Goal: Transaction & Acquisition: Purchase product/service

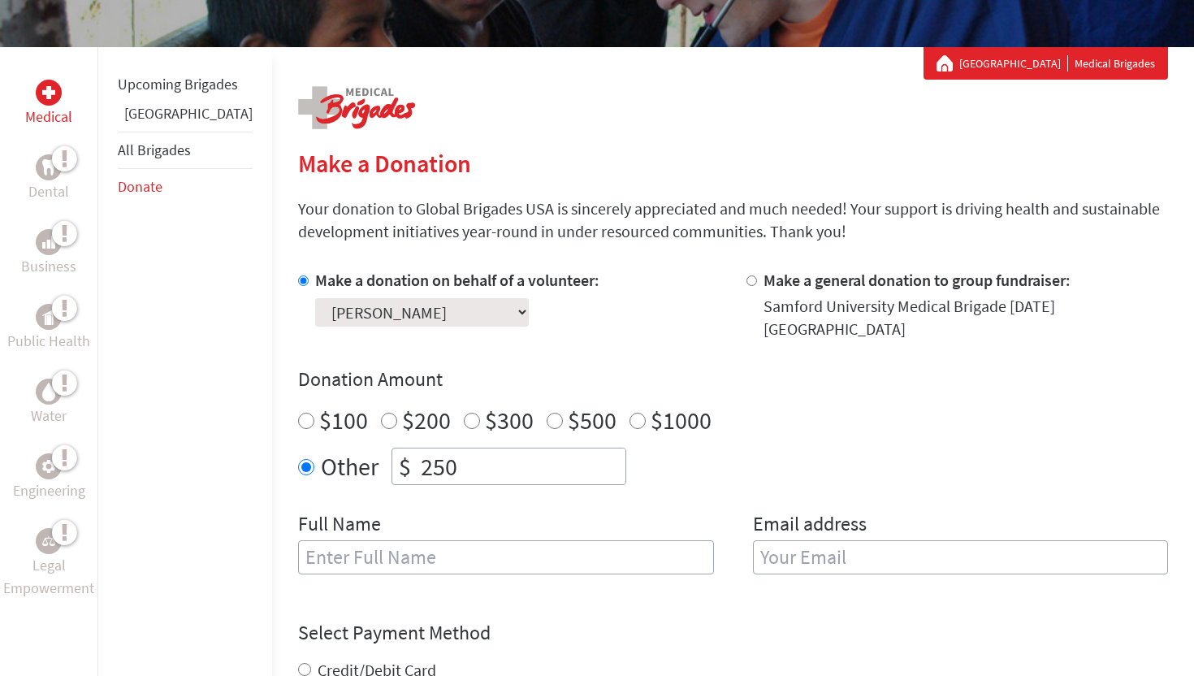
scroll to position [268, 0]
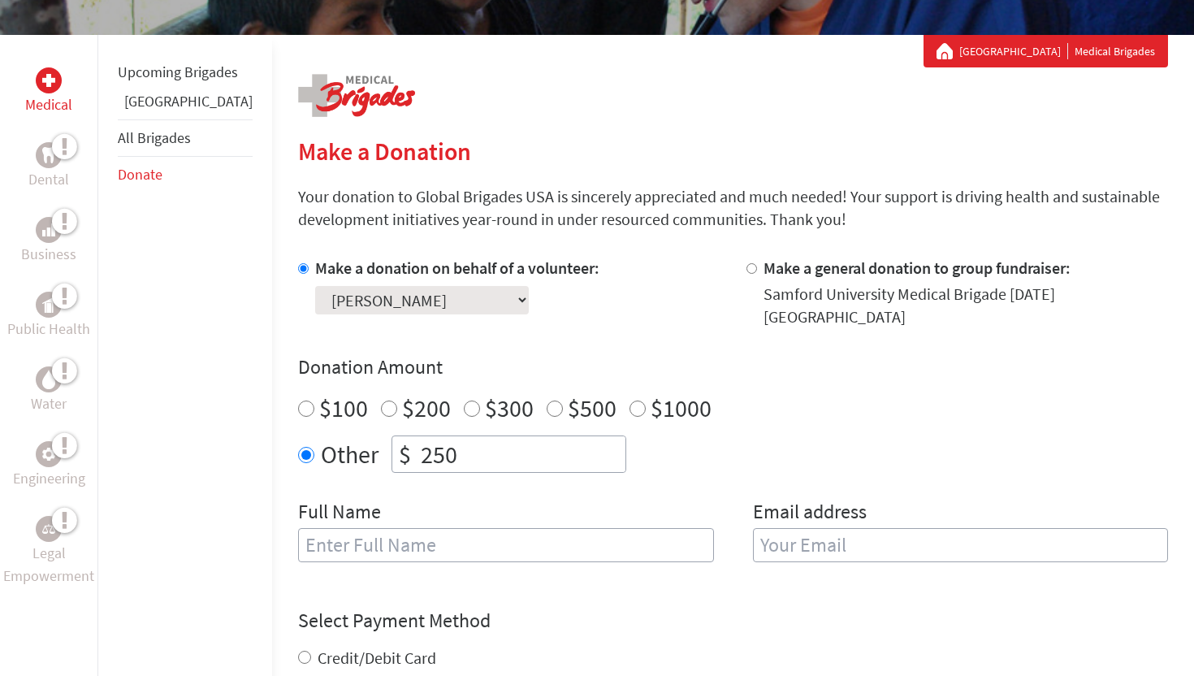
click at [375, 297] on select "Select a volunteer... [PERSON_NAME] [PERSON_NAME] [PERSON_NAME] [PERSON_NAME] […" at bounding box center [422, 300] width 214 height 28
click at [315, 286] on select "Select a volunteer... [PERSON_NAME] [PERSON_NAME] [PERSON_NAME] [PERSON_NAME] […" at bounding box center [422, 300] width 214 height 28
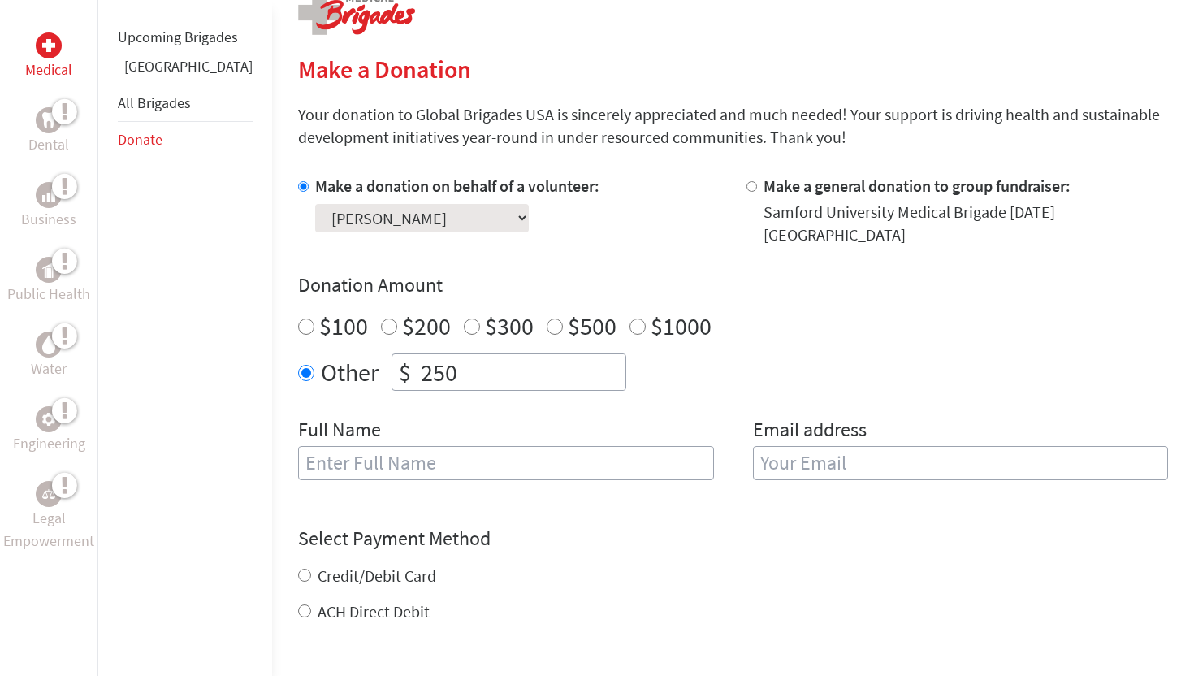
scroll to position [357, 0]
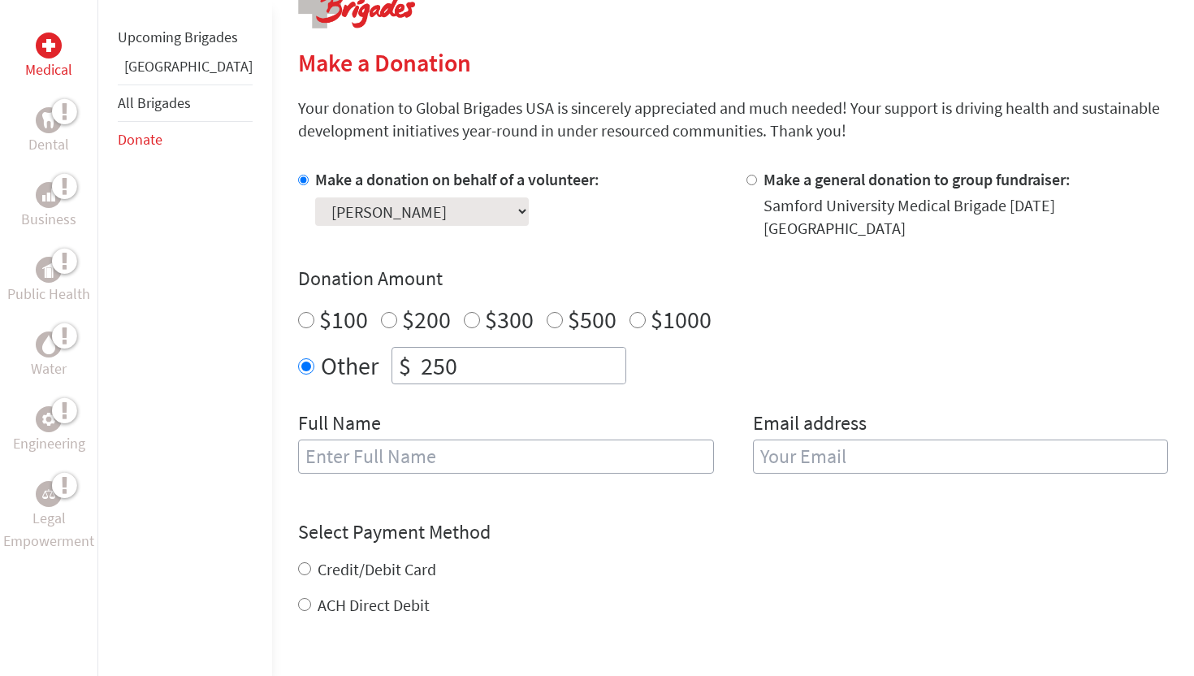
click at [506, 452] on input "text" at bounding box center [506, 456] width 416 height 34
type input "[PERSON_NAME]"
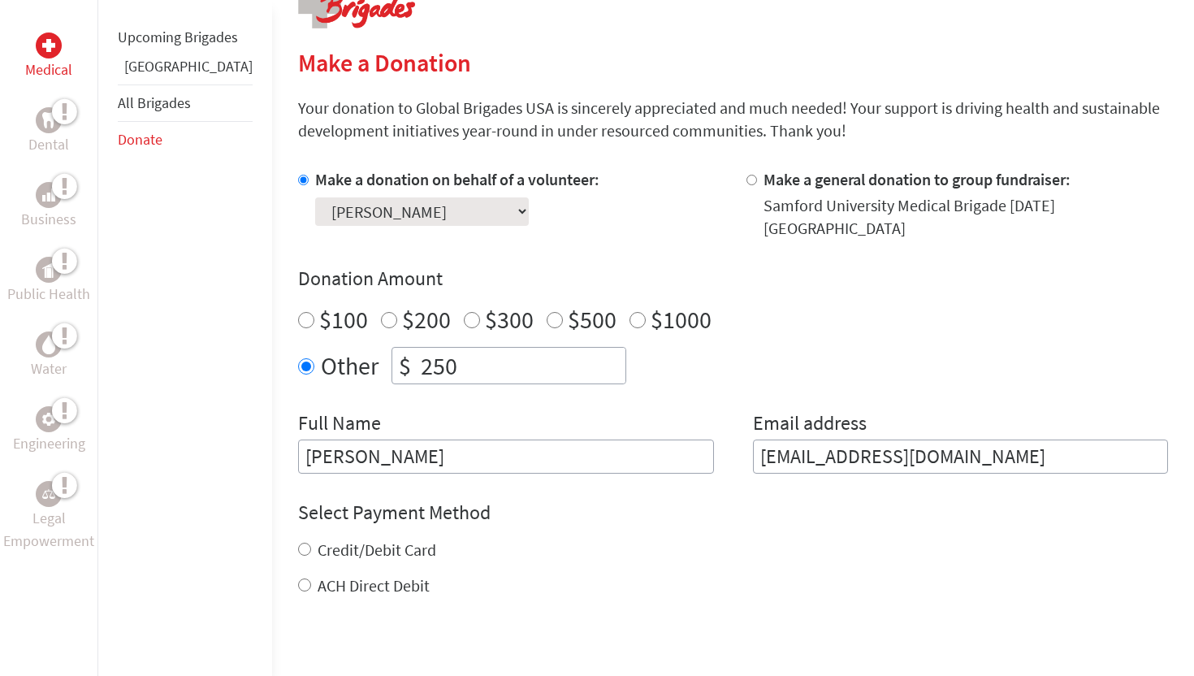
click at [816, 439] on input "[EMAIL_ADDRESS][DOMAIN_NAME]" at bounding box center [961, 456] width 416 height 34
type input "[EMAIL_ADDRESS][DOMAIN_NAME]"
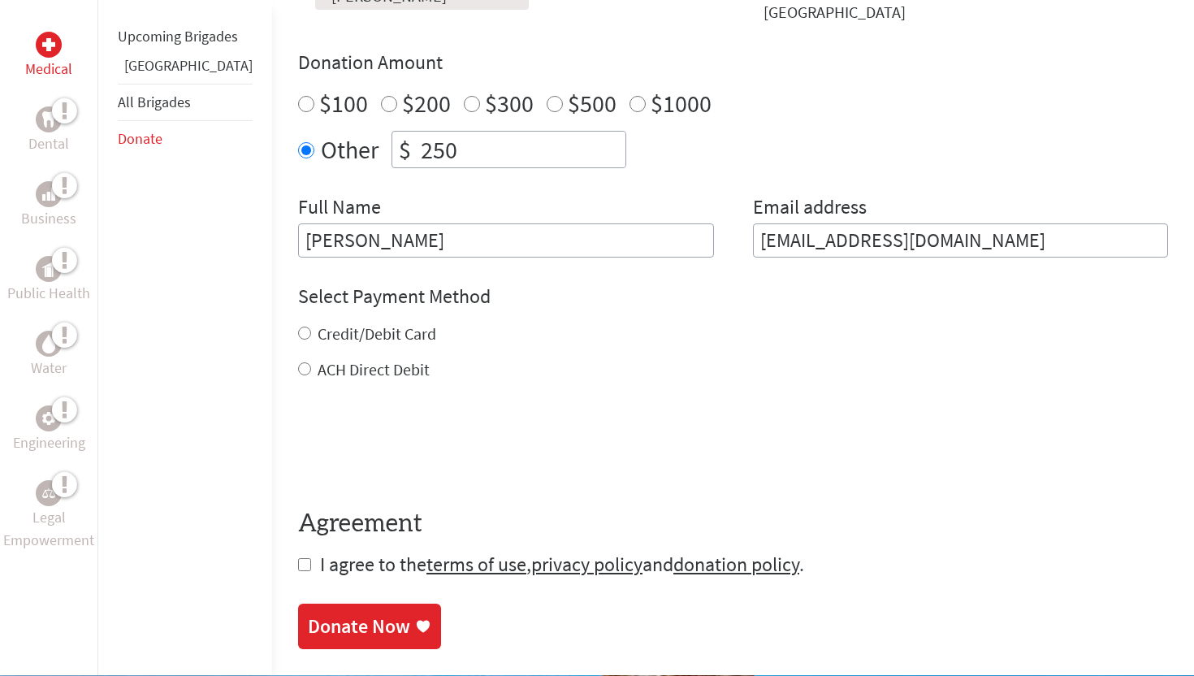
scroll to position [578, 0]
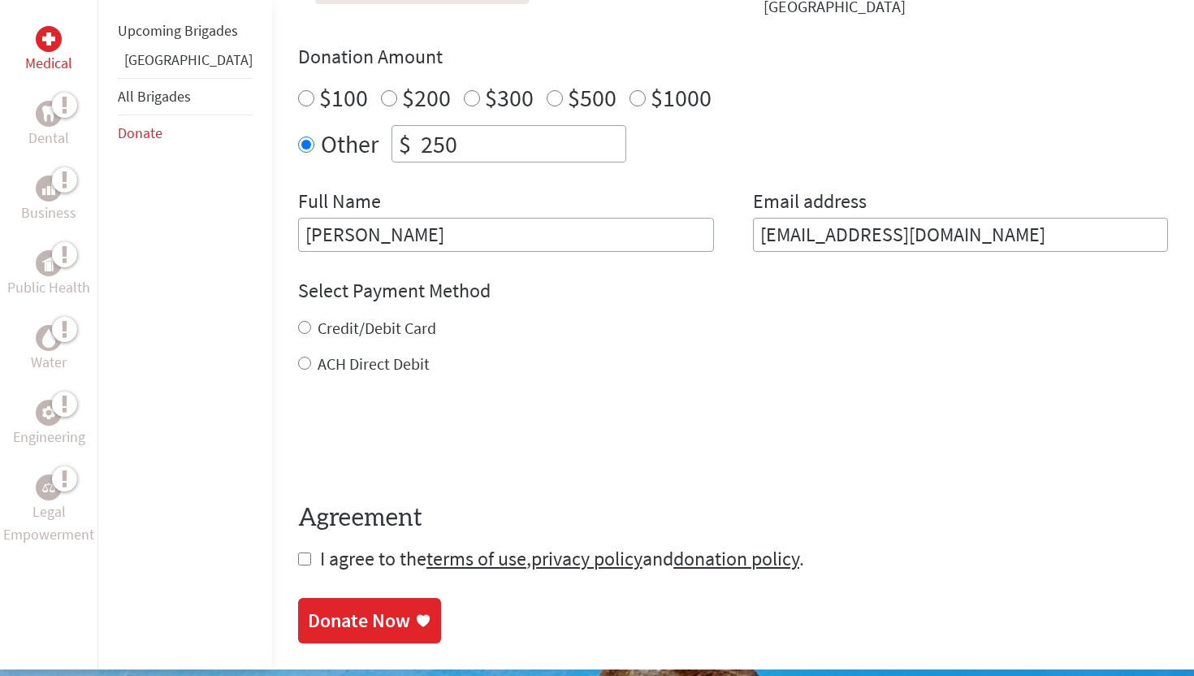
click at [298, 317] on div "Credit/Debit Card" at bounding box center [733, 328] width 870 height 23
click at [298, 321] on input "Credit/Debit Card" at bounding box center [304, 327] width 13 height 13
radio input "true"
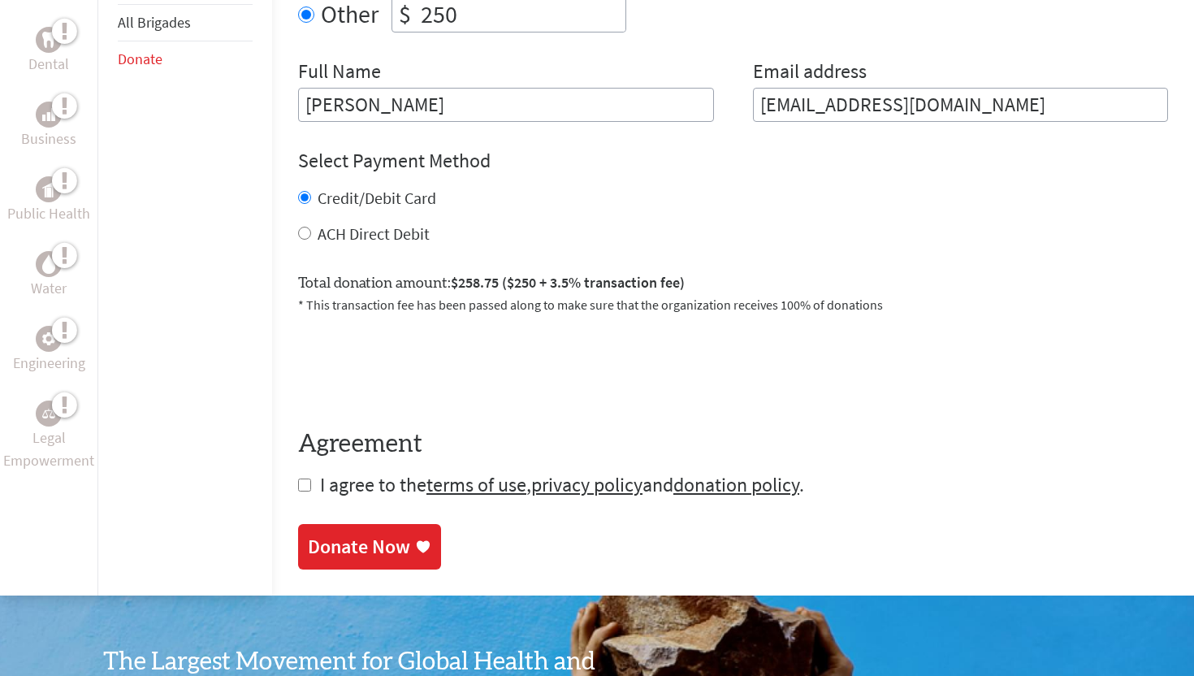
scroll to position [719, 0]
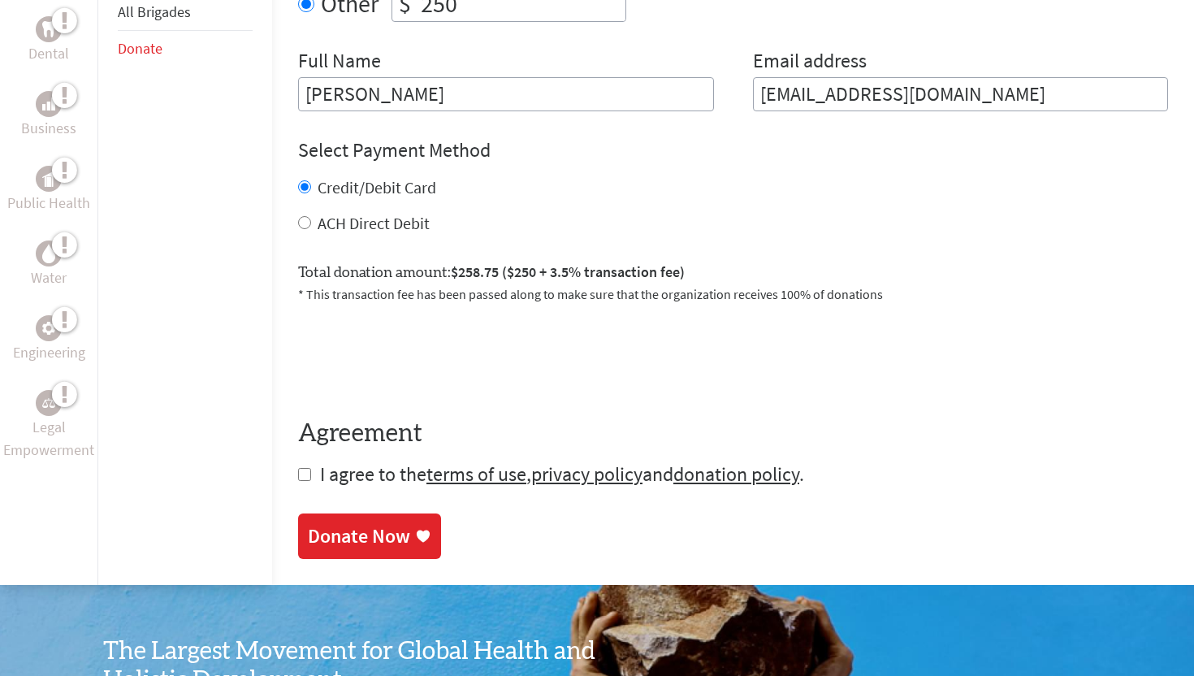
click at [298, 468] on input "checkbox" at bounding box center [304, 474] width 13 height 13
checkbox input "true"
click at [337, 525] on div "Donate Now" at bounding box center [359, 538] width 102 height 26
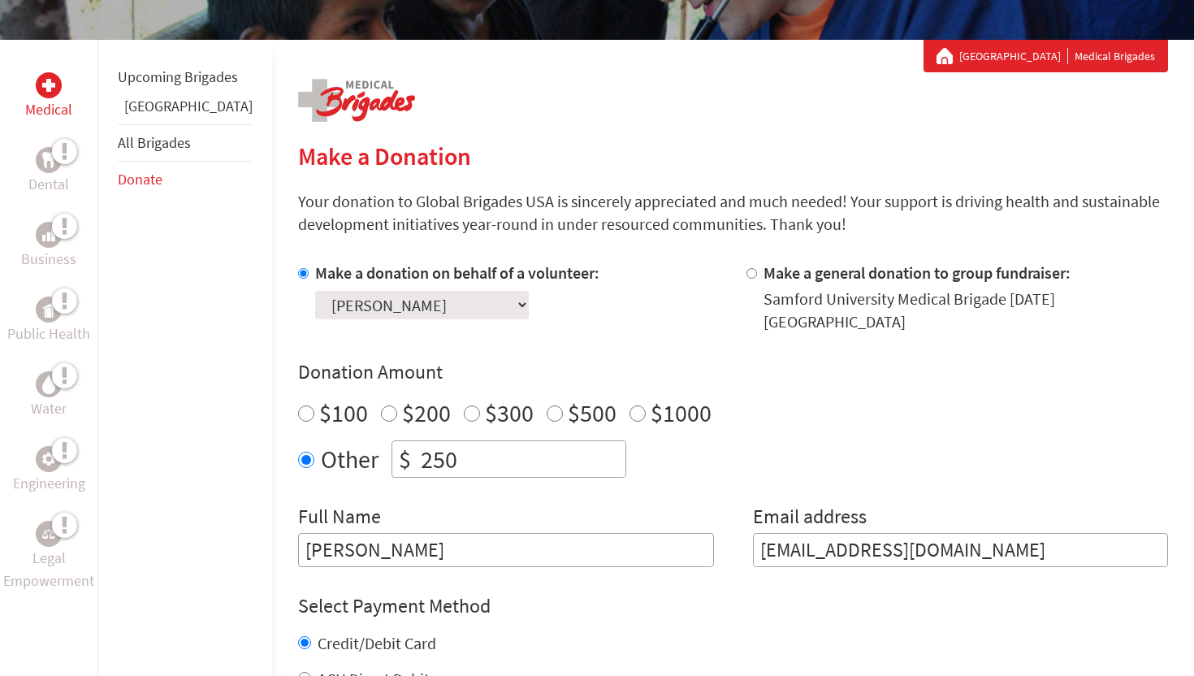
scroll to position [272, 0]
